Goal: Information Seeking & Learning: Learn about a topic

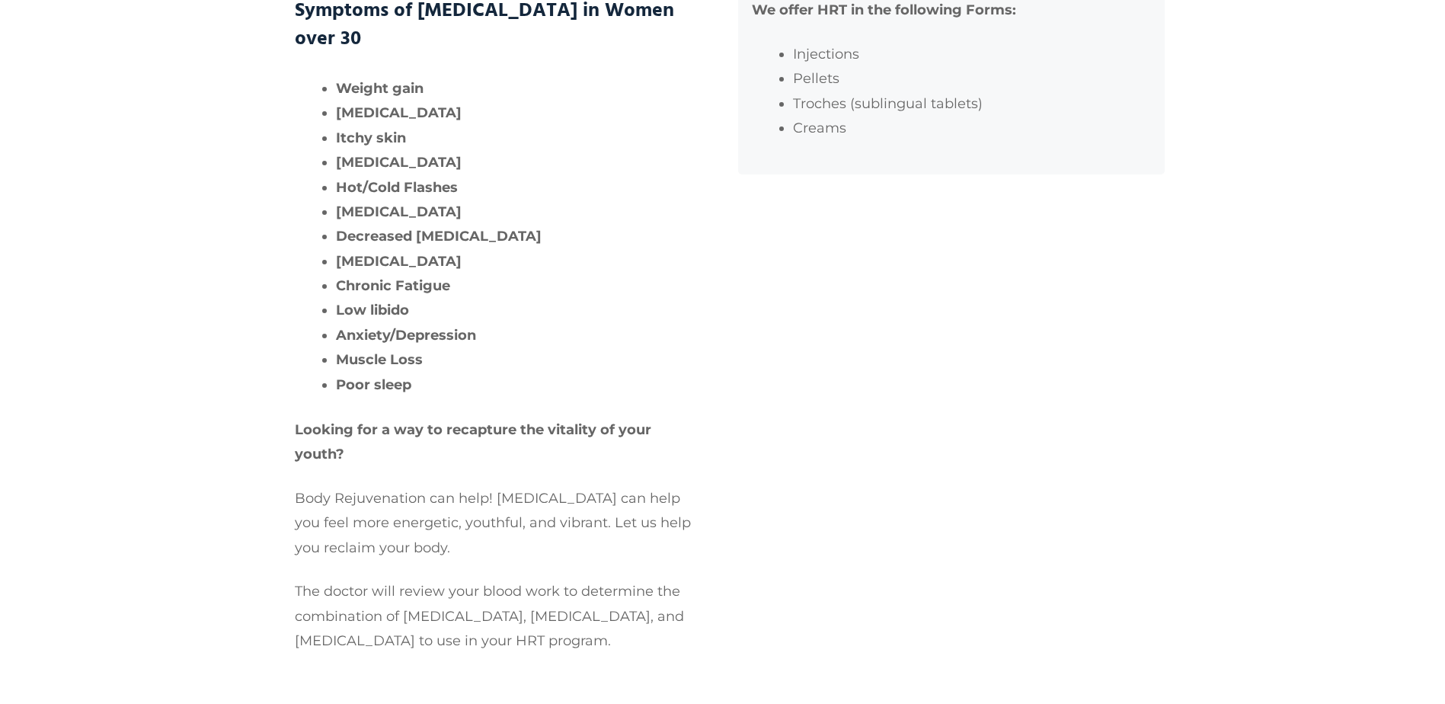
scroll to position [609, 0]
drag, startPoint x: 372, startPoint y: 48, endPoint x: 634, endPoint y: 75, distance: 264.2
click at [634, 49] on h3 "Symptoms of [MEDICAL_DATA] in Women over 30" at bounding box center [494, 22] width 399 height 56
click at [468, 121] on li "[MEDICAL_DATA]" at bounding box center [515, 109] width 358 height 24
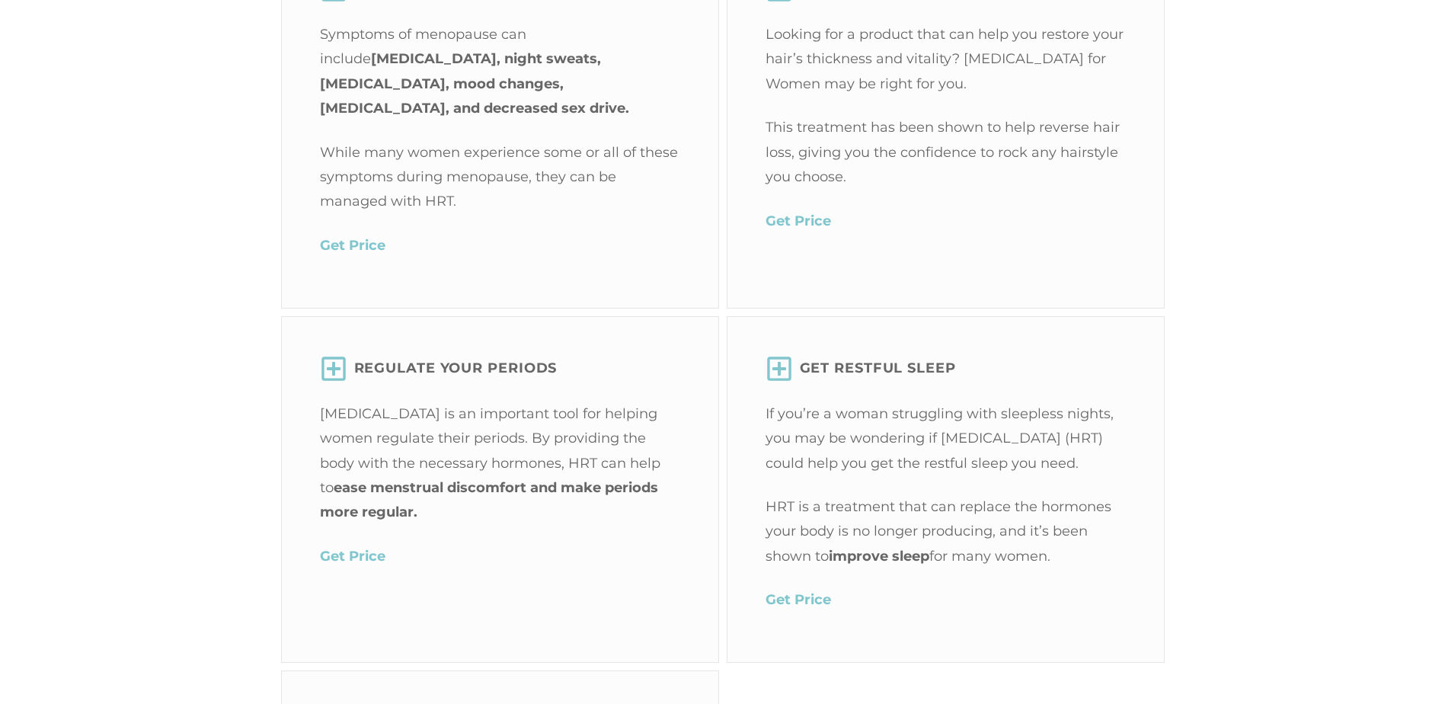
scroll to position [2056, 0]
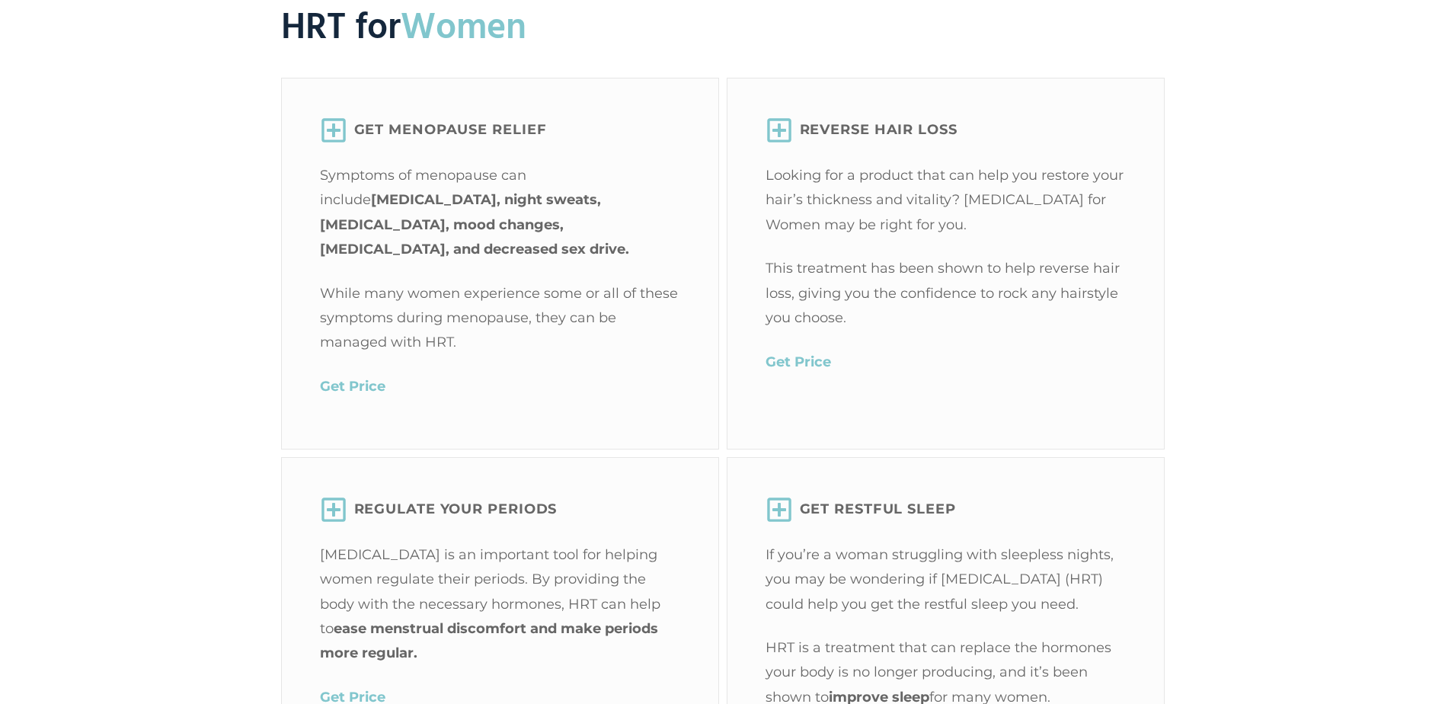
click at [345, 381] on mark "Get Price" at bounding box center [352, 386] width 65 height 17
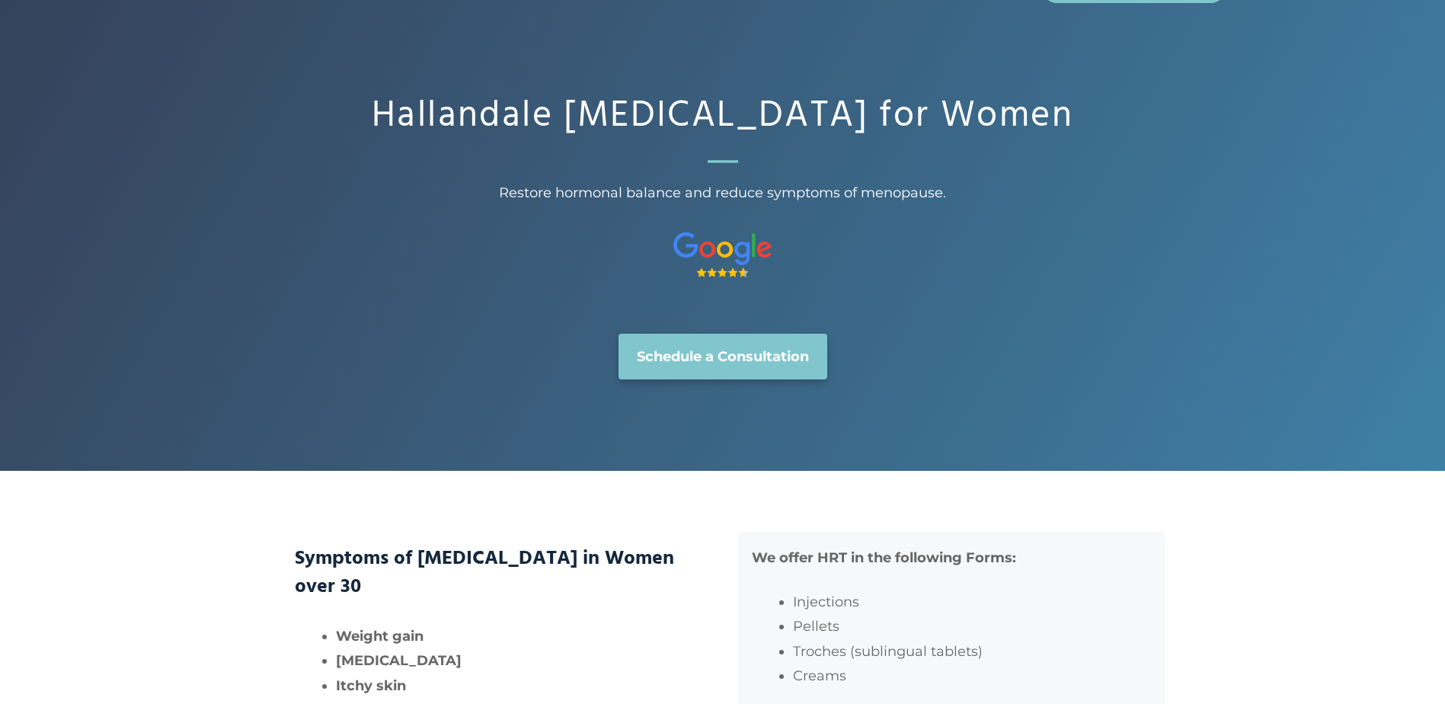
scroll to position [0, 0]
